Goal: Navigation & Orientation: Go to known website

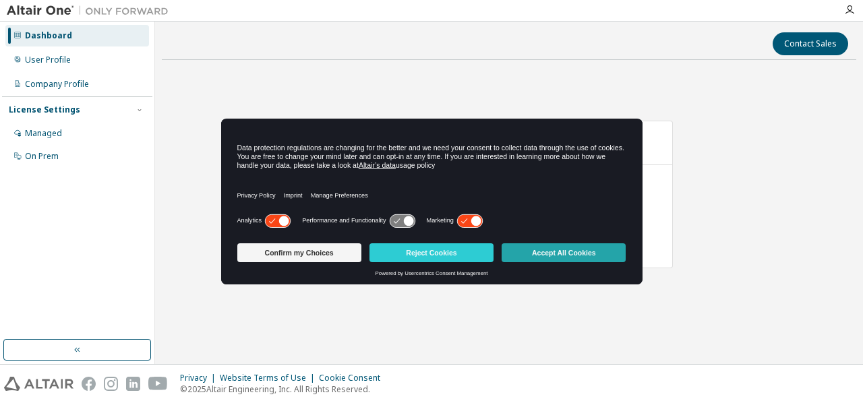
click at [555, 254] on button "Accept All Cookies" at bounding box center [564, 252] width 124 height 19
